Goal: Contribute content: Add original content to the website for others to see

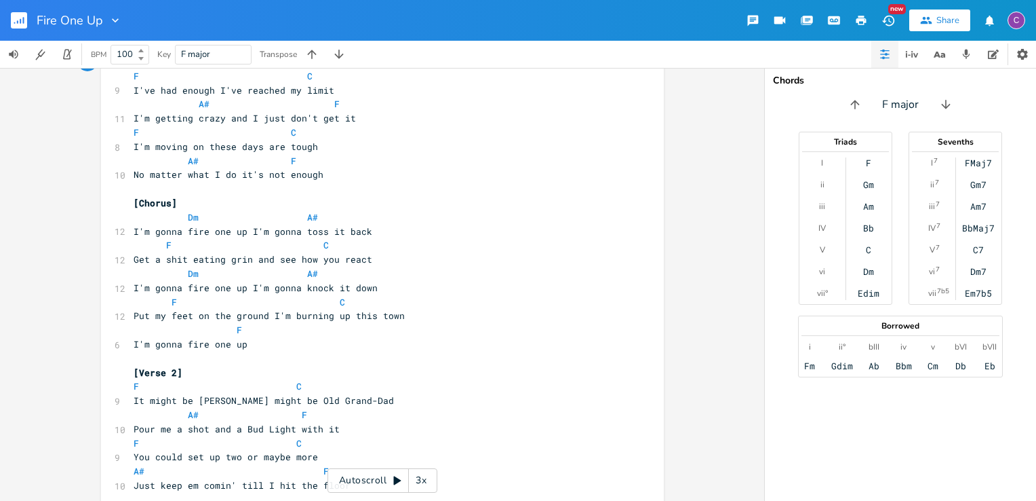
scroll to position [68, 0]
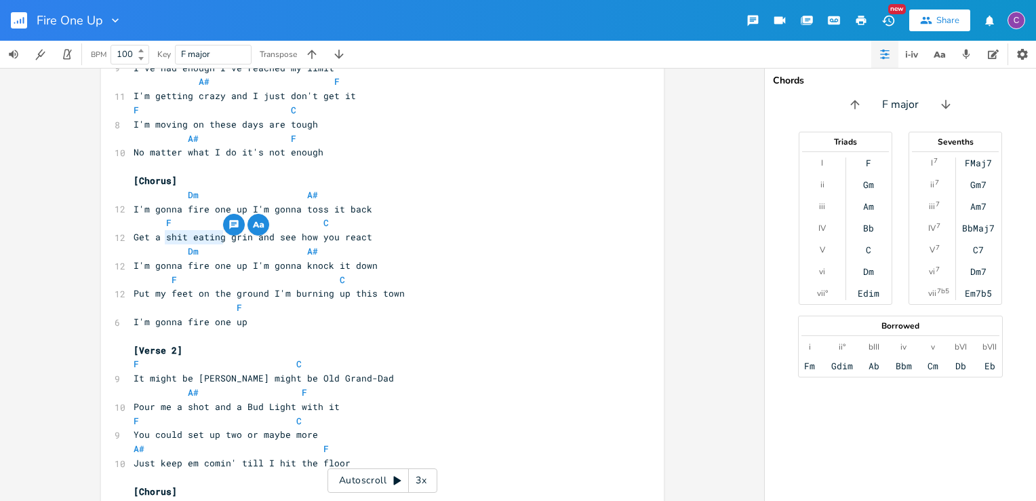
drag, startPoint x: 161, startPoint y: 238, endPoint x: 217, endPoint y: 237, distance: 55.6
click at [217, 237] on span "Get a shit eating grin and see how you react" at bounding box center [253, 237] width 239 height 12
type textarea "big happy"
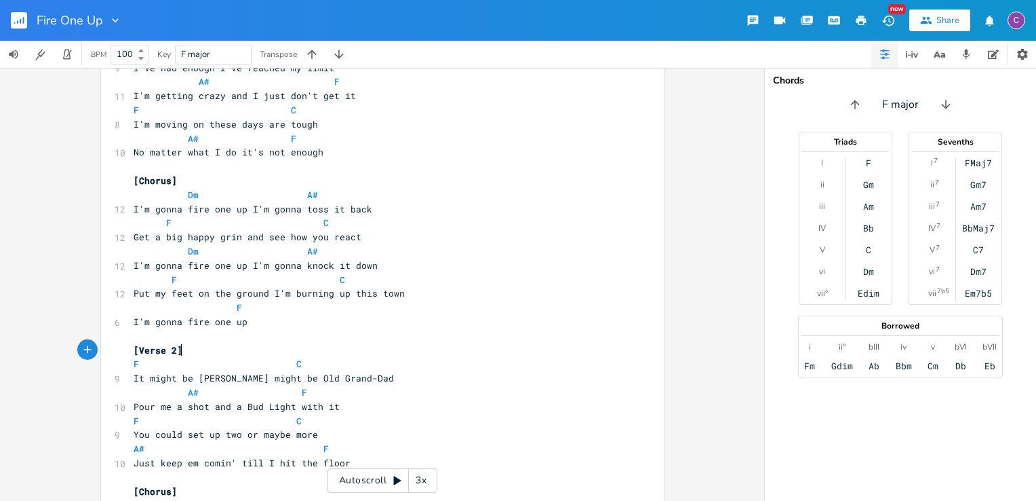
click at [507, 351] on pre "[Verse 2]" at bounding box center [376, 350] width 490 height 14
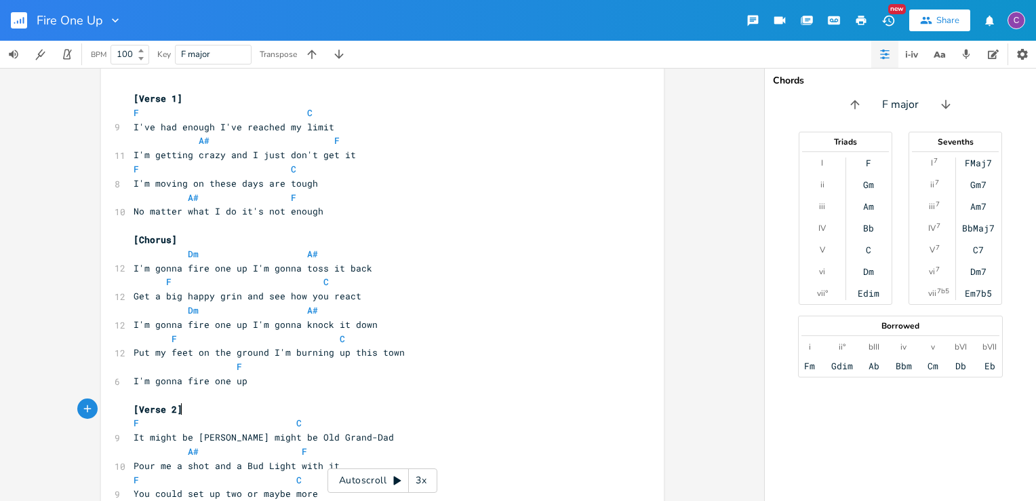
scroll to position [0, 0]
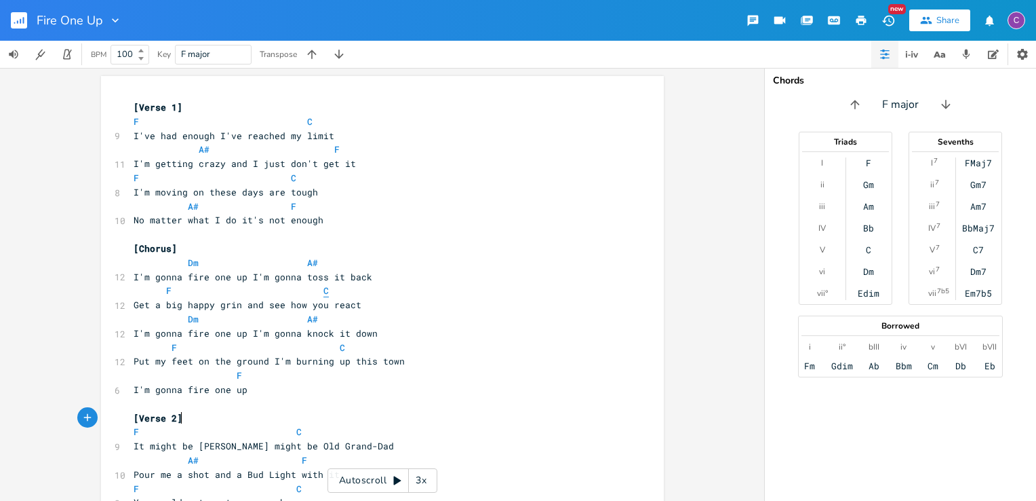
click at [324, 291] on span "C" at bounding box center [326, 290] width 5 height 13
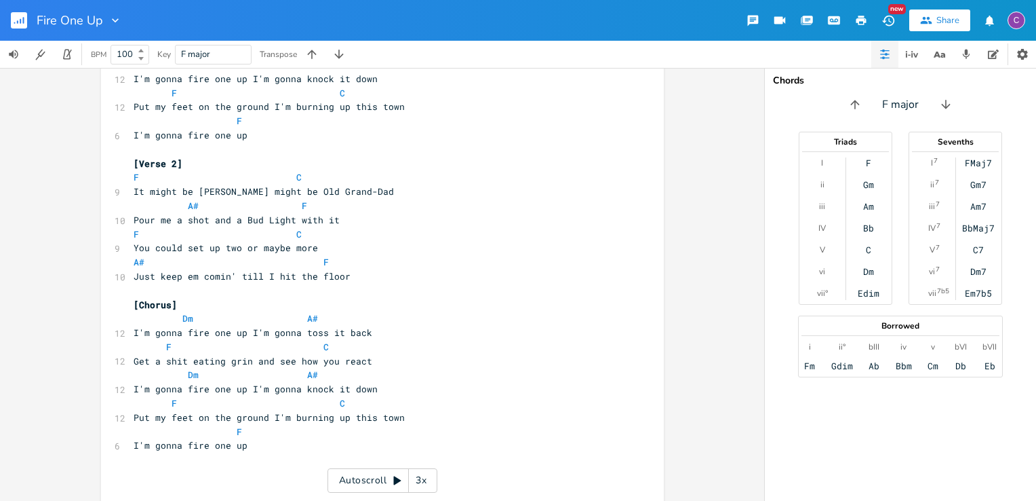
scroll to position [271, 0]
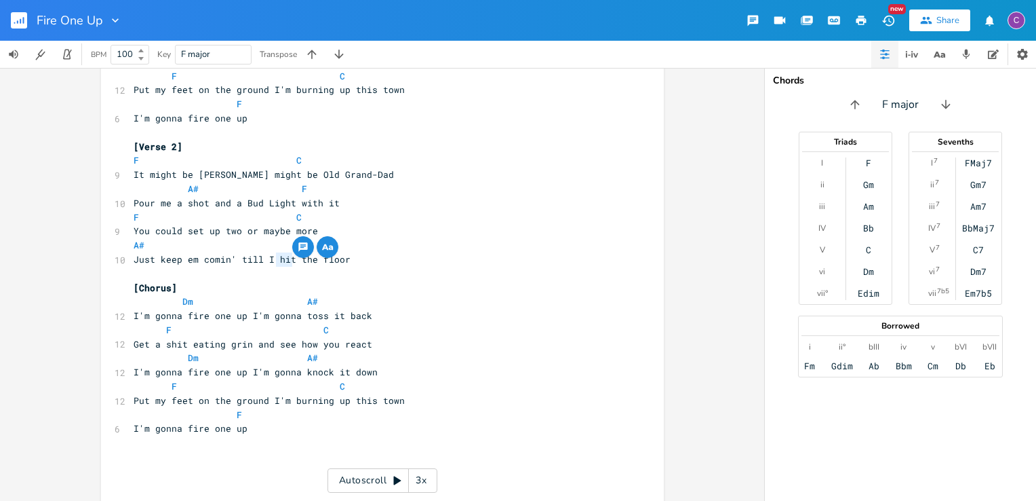
drag, startPoint x: 273, startPoint y: 260, endPoint x: 286, endPoint y: 260, distance: 12.9
click at [286, 260] on span "Just keep em comin' till I hit the floor" at bounding box center [242, 259] width 217 height 12
type textarea "find"
drag, startPoint x: 320, startPoint y: 259, endPoint x: 350, endPoint y: 259, distance: 29.8
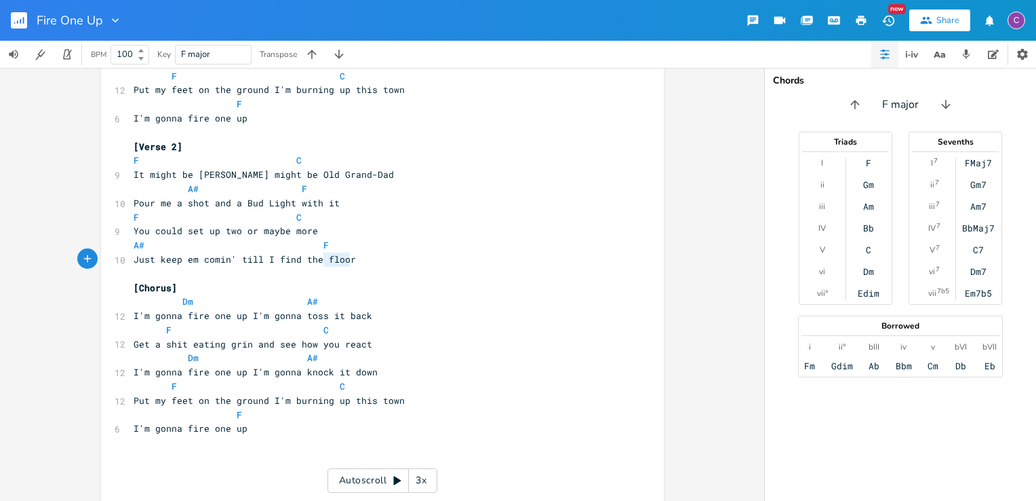
click at [350, 259] on pre "Just keep em comin' till I find the floor" at bounding box center [376, 259] width 490 height 14
type textarea "d"
click at [1036, 300] on html "Fire One Up New Share C BPM 100 Key F major Transpose d x [Verse 1] F C 9 I've …" at bounding box center [518, 250] width 1036 height 501
click at [359, 262] on pre "Just keep em comin' till I find the d" at bounding box center [376, 259] width 490 height 14
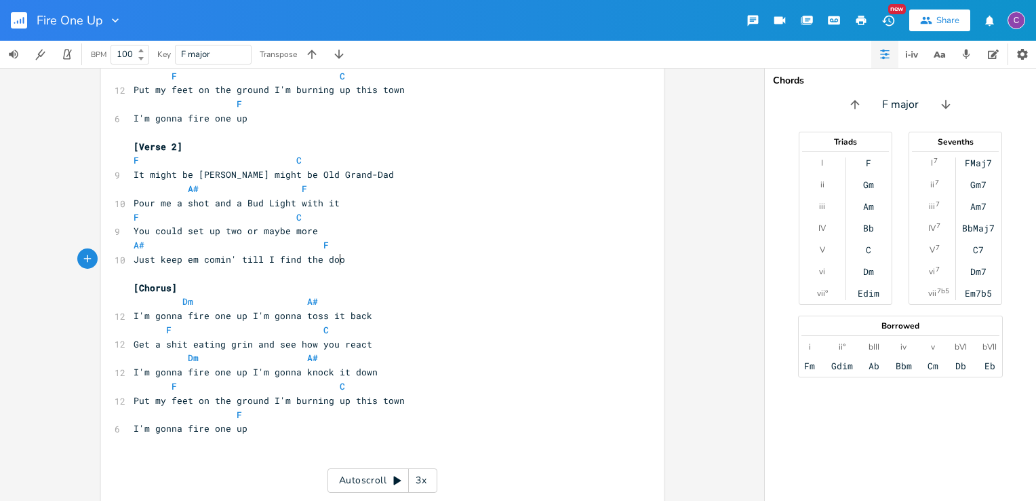
type textarea "oor"
click at [313, 239] on span "A# F" at bounding box center [231, 245] width 195 height 12
click at [431, 338] on pre "Get a shit eating grin and see how you react" at bounding box center [376, 344] width 490 height 14
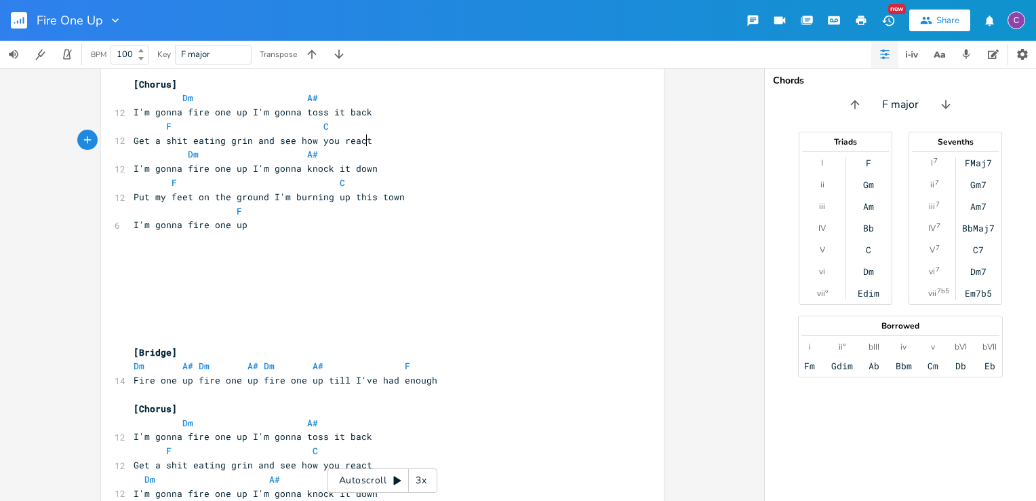
scroll to position [407, 0]
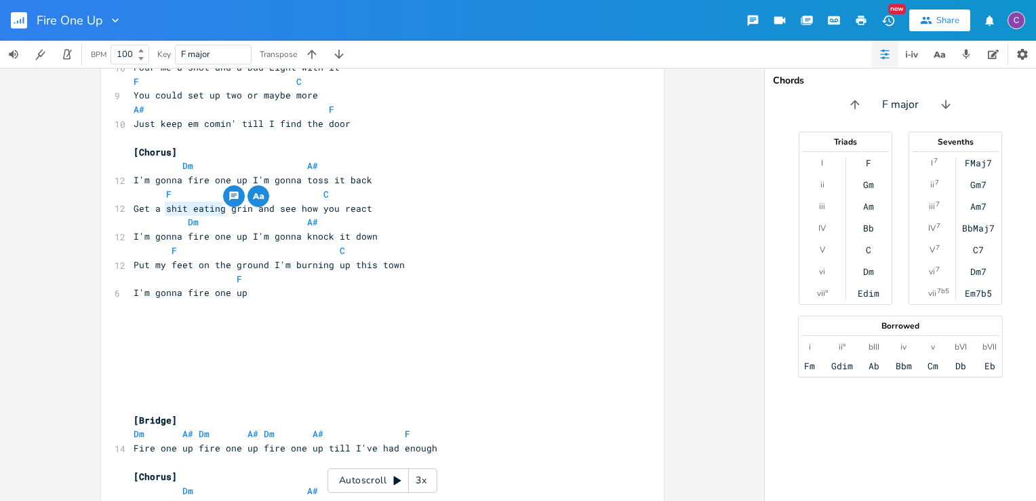
drag, startPoint x: 162, startPoint y: 212, endPoint x: 218, endPoint y: 208, distance: 56.4
click at [218, 208] on span "Get a shit eating grin and see how you react" at bounding box center [253, 208] width 239 height 12
type textarea "shit eating"
click at [1036, 82] on html "Fire One Up New Share C BPM 100 Key F major Transpose shit eating x [Verse 1] F…" at bounding box center [518, 250] width 1036 height 501
click at [182, 204] on span "Get a shit eating grin and see how you react" at bounding box center [253, 208] width 239 height 12
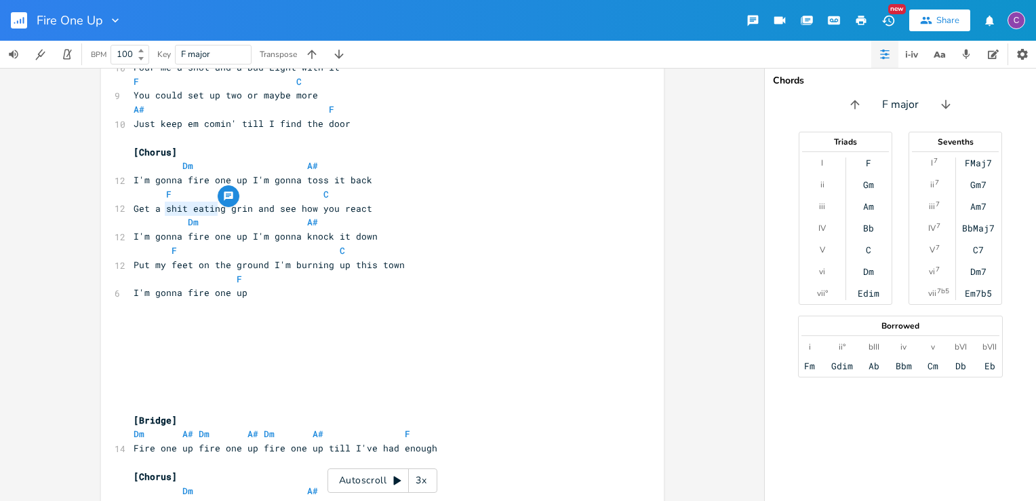
type textarea "shit eating"
drag, startPoint x: 163, startPoint y: 210, endPoint x: 222, endPoint y: 202, distance: 60.2
click at [222, 202] on span "Get a shit eating grin and see how you react" at bounding box center [253, 208] width 239 height 12
click at [218, 208] on span "Get a shit eating grin and see how you react" at bounding box center [253, 208] width 239 height 12
drag, startPoint x: 217, startPoint y: 209, endPoint x: 160, endPoint y: 214, distance: 57.2
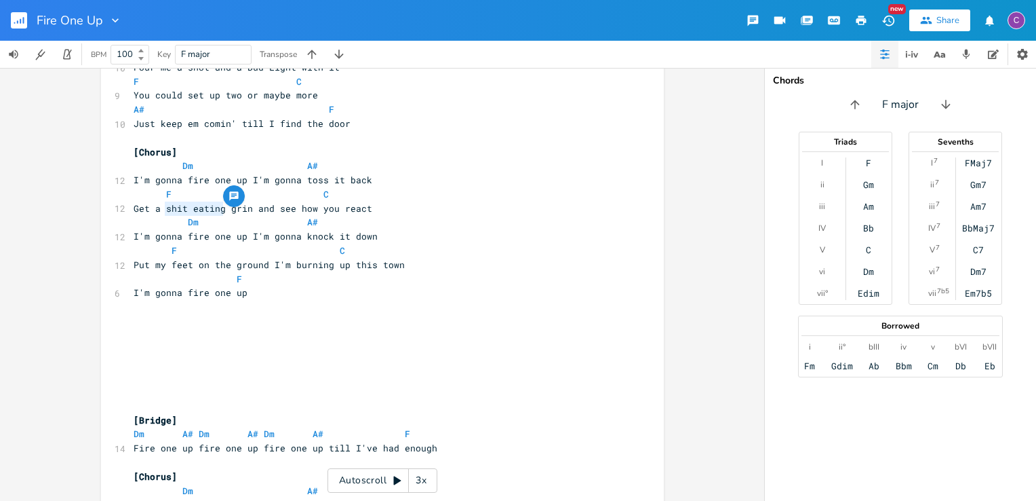
click at [160, 214] on pre "Get a shit eating grin and see how you react" at bounding box center [376, 208] width 490 height 14
type textarea "big happy"
click at [314, 197] on span "F C" at bounding box center [231, 194] width 195 height 12
type textarea "C Put my feet on the grou"
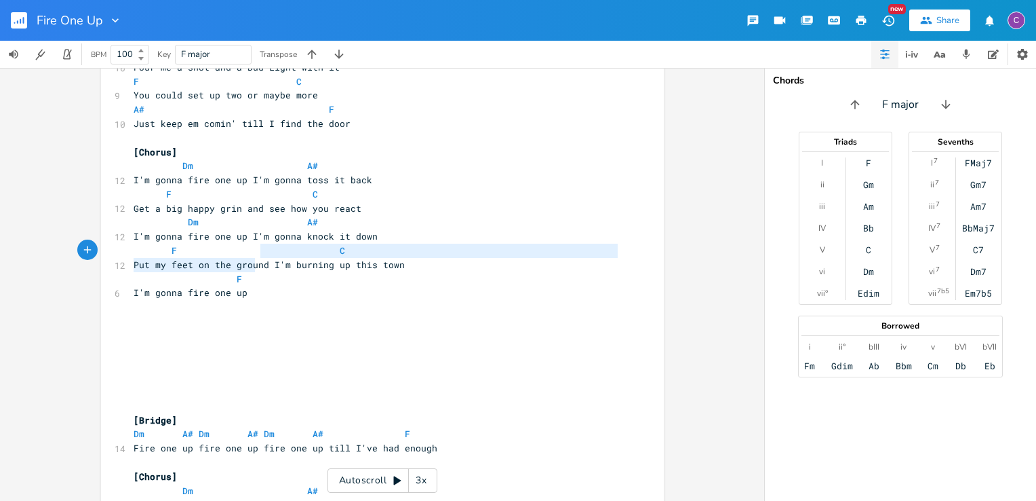
click at [254, 256] on div "[Verse 1] F C 9 I've had enough I've reached my limit A# F 11 I'm getting crazy…" at bounding box center [376, 278] width 490 height 1171
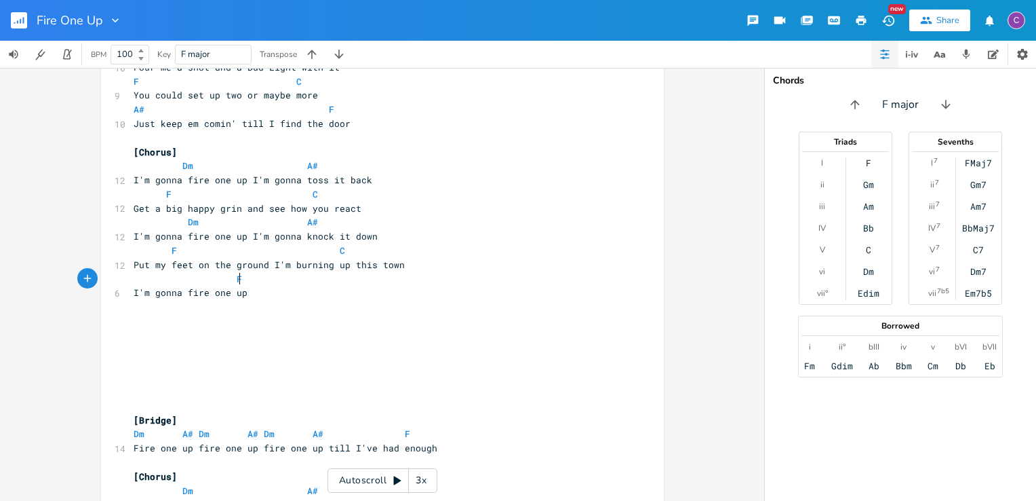
click at [461, 279] on pre "F" at bounding box center [376, 279] width 490 height 14
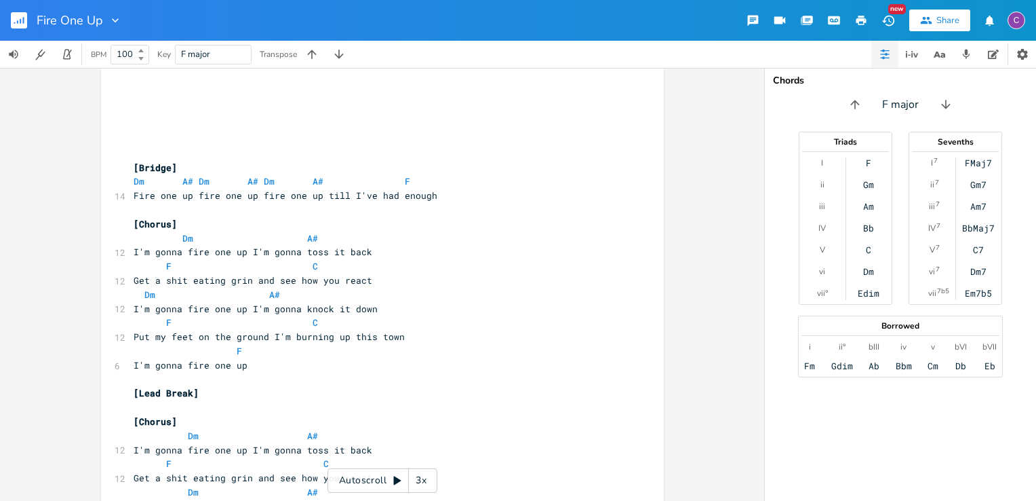
scroll to position [678, 0]
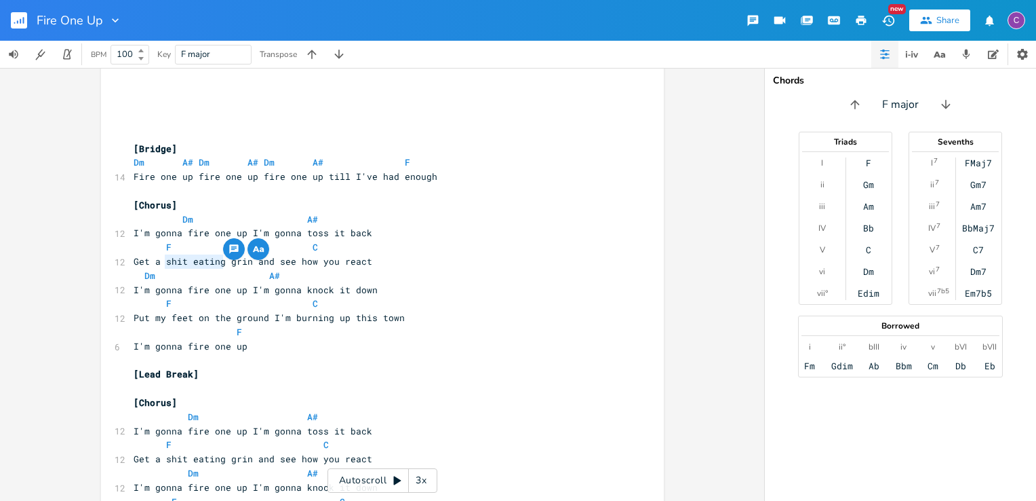
drag, startPoint x: 163, startPoint y: 262, endPoint x: 220, endPoint y: 262, distance: 57.0
click at [220, 262] on span "Get a shit eating grin and see how you react" at bounding box center [253, 261] width 239 height 12
type textarea "big happy"
click at [412, 271] on pre "Dm A#" at bounding box center [376, 276] width 490 height 14
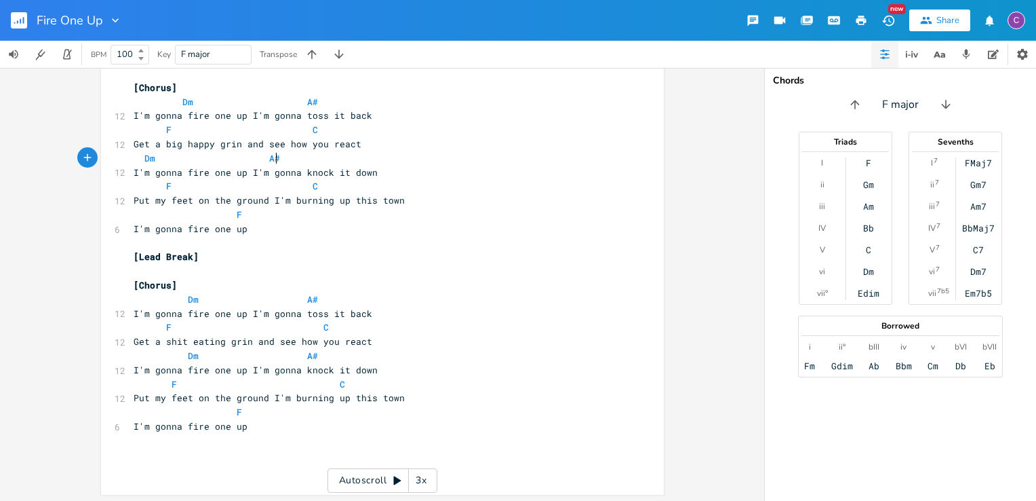
scroll to position [798, 0]
drag, startPoint x: 161, startPoint y: 342, endPoint x: 220, endPoint y: 338, distance: 59.2
type textarea "big happy"
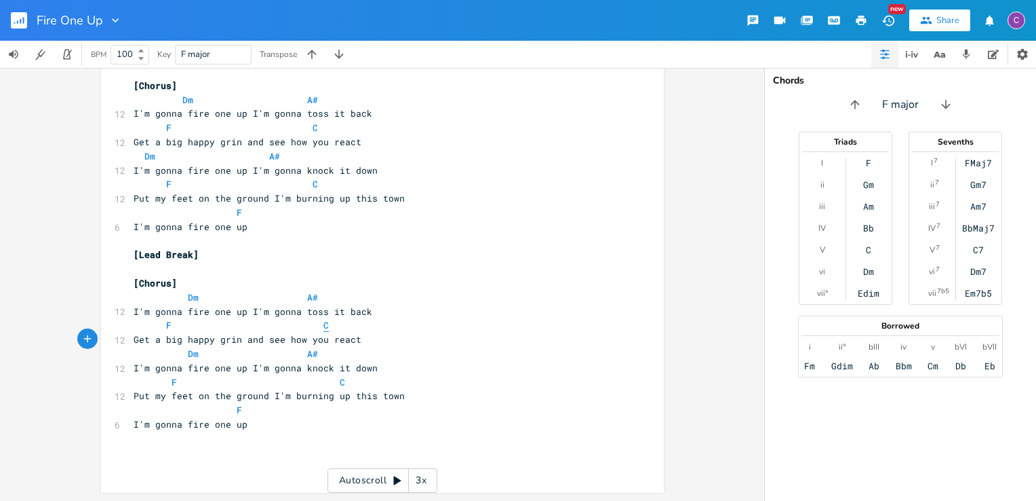
click at [324, 327] on span "C" at bounding box center [326, 325] width 5 height 13
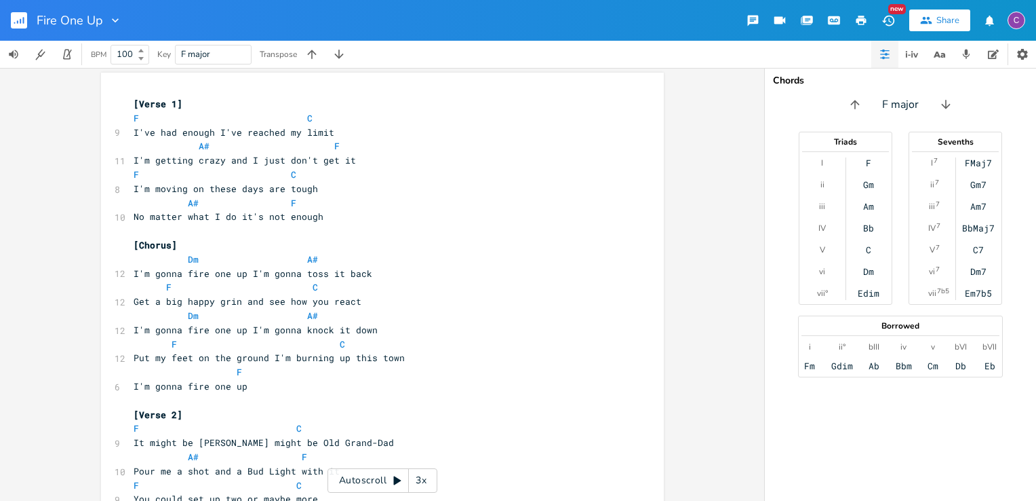
scroll to position [0, 0]
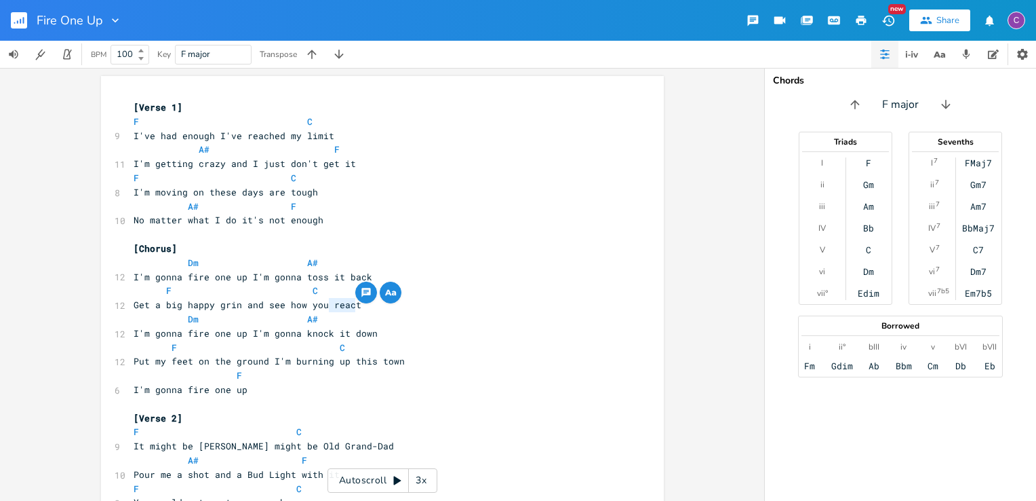
drag, startPoint x: 326, startPoint y: 306, endPoint x: 359, endPoint y: 306, distance: 32.6
click at [359, 306] on pre "Get a big happy grin and see how you react" at bounding box center [376, 305] width 490 height 14
type textarea "react"
click at [938, 56] on icon "button" at bounding box center [936, 55] width 7 height 6
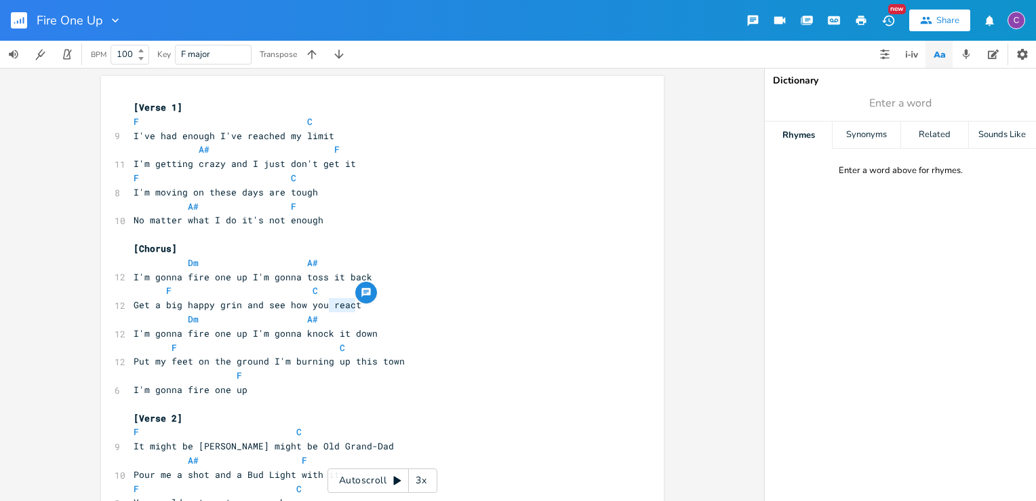
click at [818, 132] on div "Rhymes" at bounding box center [798, 134] width 67 height 27
click at [803, 134] on div "Rhymes" at bounding box center [798, 134] width 67 height 27
type input "react"
click at [809, 135] on div "Rhymes" at bounding box center [798, 134] width 67 height 27
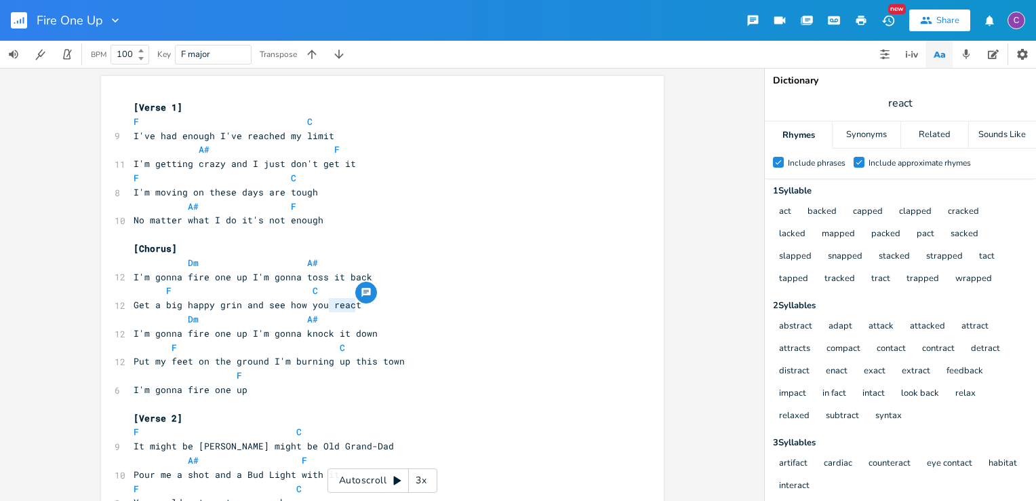
click at [921, 99] on span "react" at bounding box center [900, 103] width 271 height 24
type input "back"
click at [977, 94] on span "back" at bounding box center [900, 103] width 271 height 24
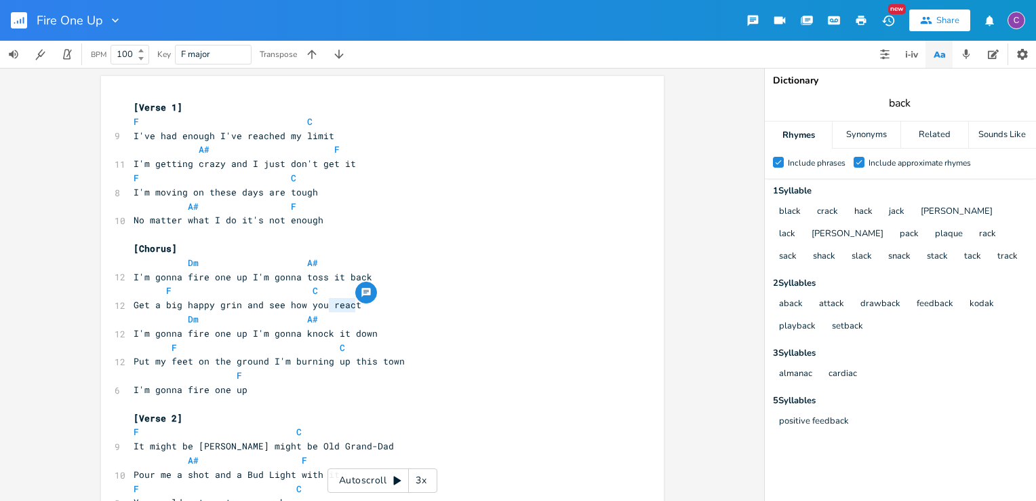
click at [798, 139] on div "Rhymes" at bounding box center [798, 134] width 67 height 27
click at [798, 140] on div "Rhymes" at bounding box center [798, 134] width 67 height 27
drag, startPoint x: 505, startPoint y: 265, endPoint x: 513, endPoint y: 250, distance: 17.0
click at [511, 259] on pre "Dm A#" at bounding box center [376, 263] width 490 height 14
click at [1015, 22] on div "C" at bounding box center [1017, 21] width 18 height 18
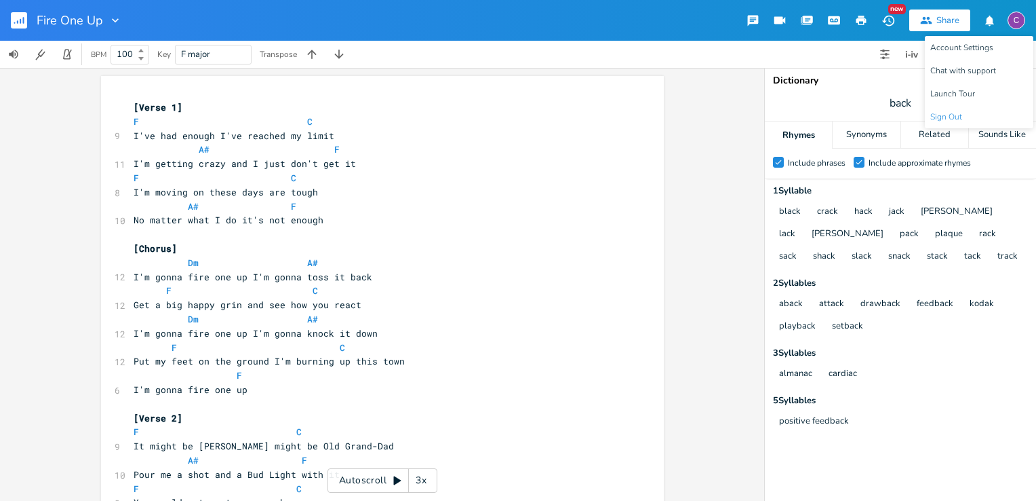
click at [946, 119] on span "Sign Out" at bounding box center [947, 117] width 32 height 9
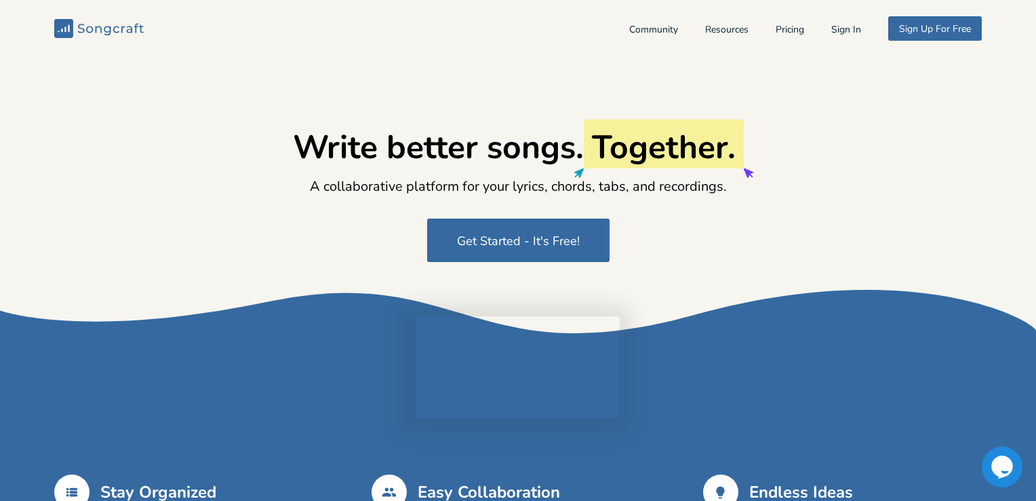
type input "[EMAIL_ADDRESS][DOMAIN_NAME]"
